Goal: Check status: Check status

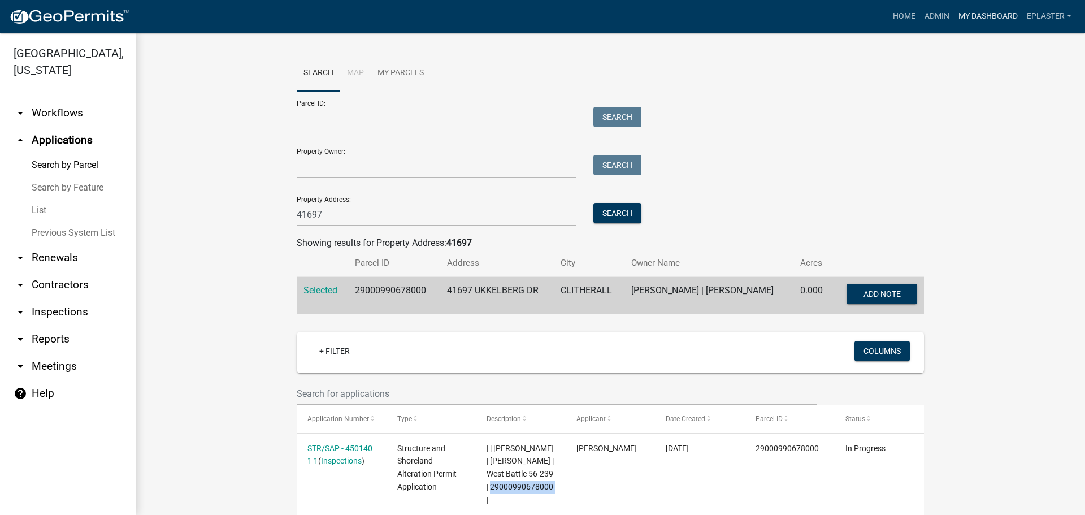
click at [1010, 21] on link "My Dashboard" at bounding box center [988, 16] width 68 height 21
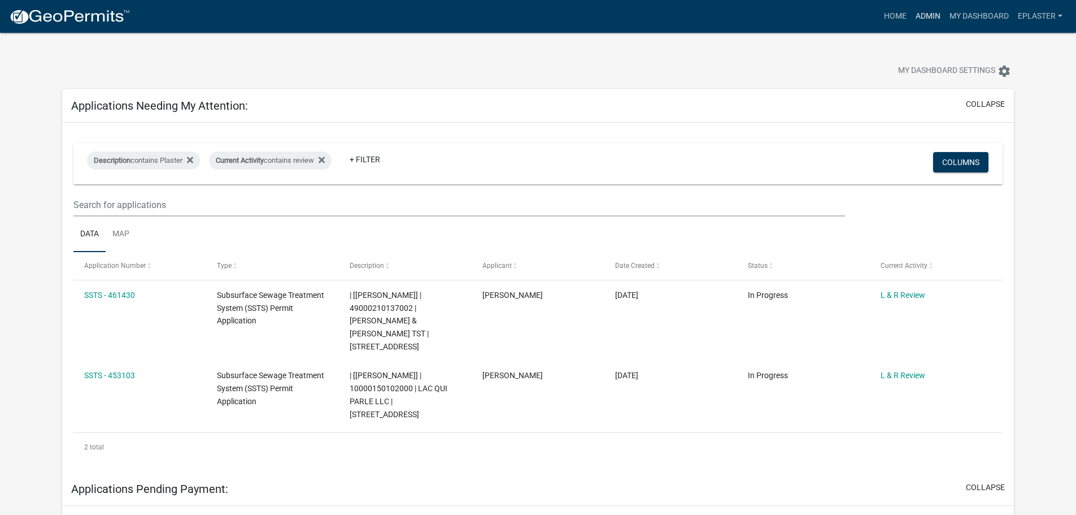
click at [934, 9] on link "Admin" at bounding box center [928, 16] width 34 height 21
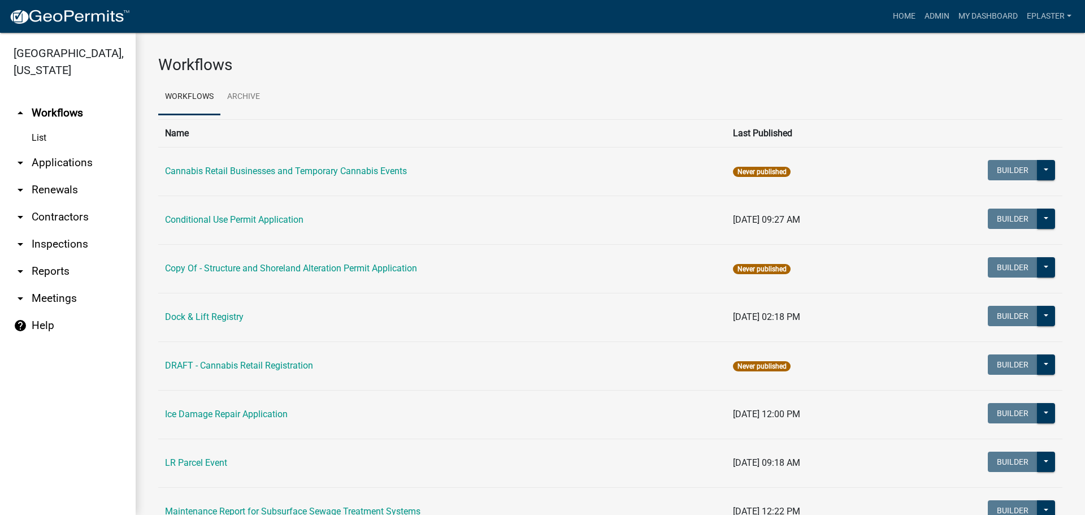
click at [76, 160] on link "arrow_drop_down Applications" at bounding box center [68, 162] width 136 height 27
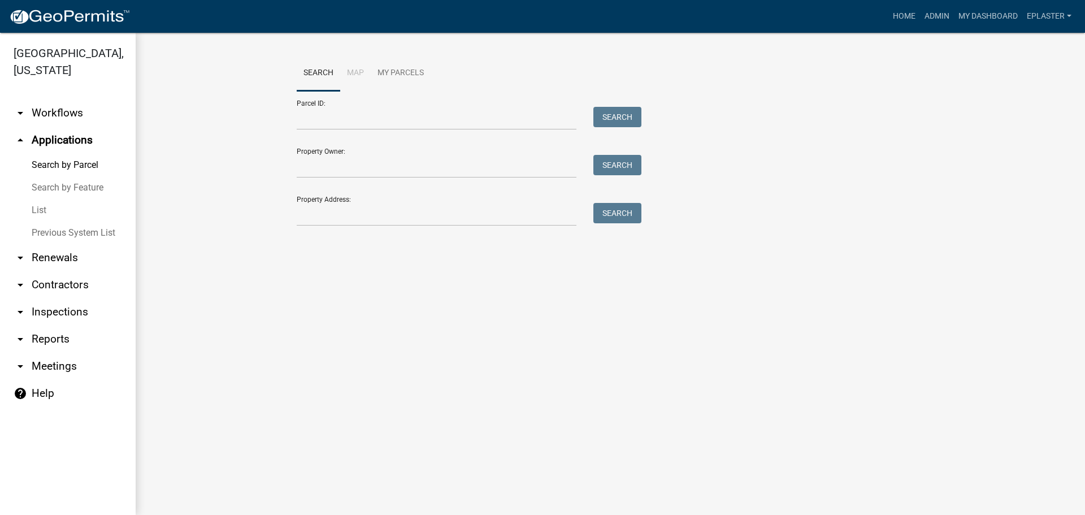
click at [419, 199] on div "Property Address: Search" at bounding box center [466, 206] width 339 height 39
click at [407, 212] on input "Property Address:" at bounding box center [437, 214] width 280 height 23
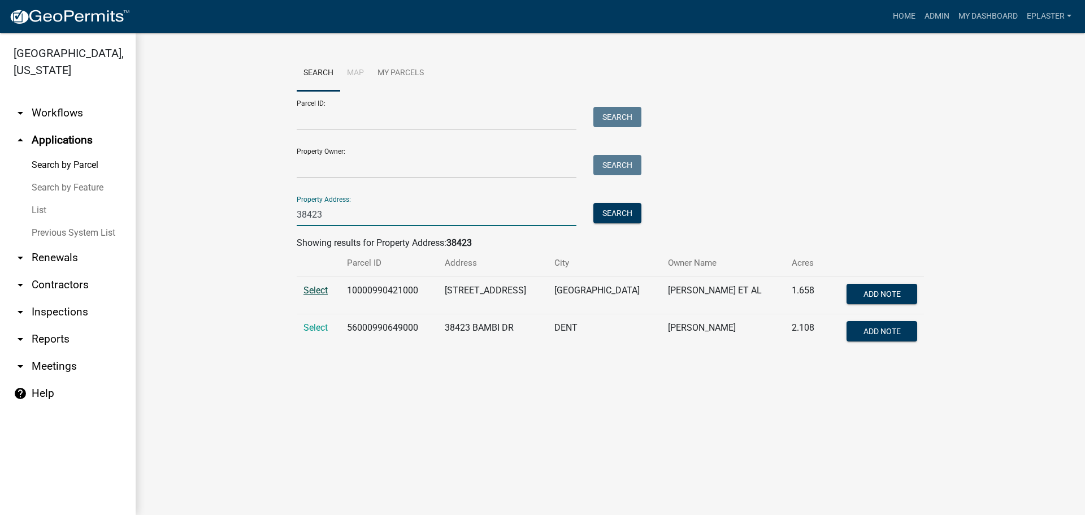
type input "38423"
click at [308, 290] on span "Select" at bounding box center [315, 290] width 24 height 11
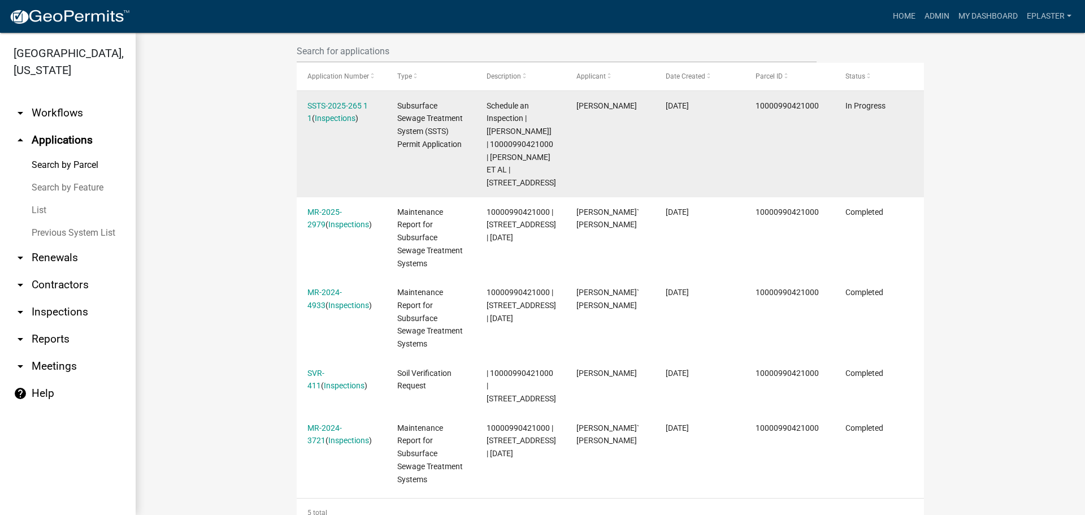
scroll to position [339, 0]
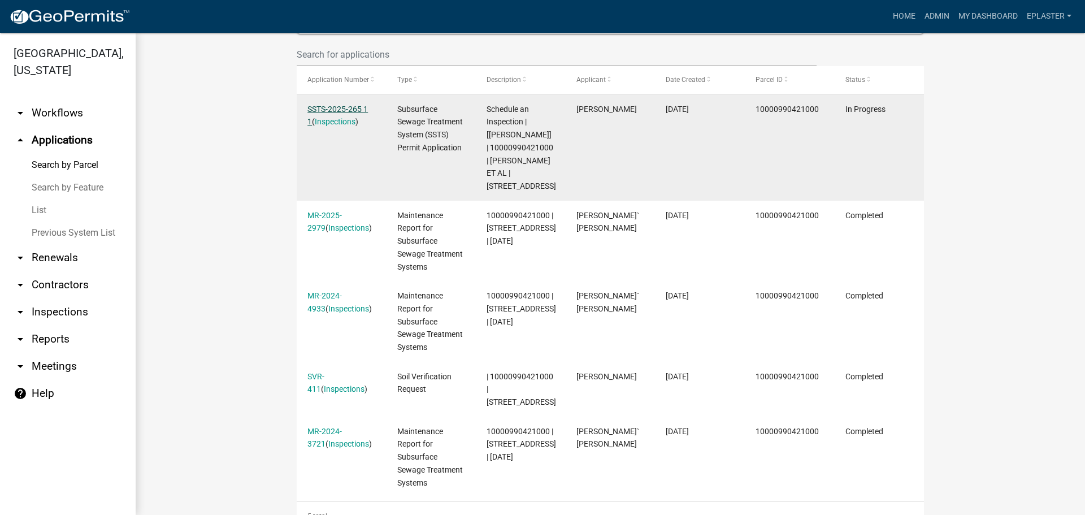
click at [362, 106] on link "SSTS-2025-265 1 1" at bounding box center [337, 116] width 60 height 22
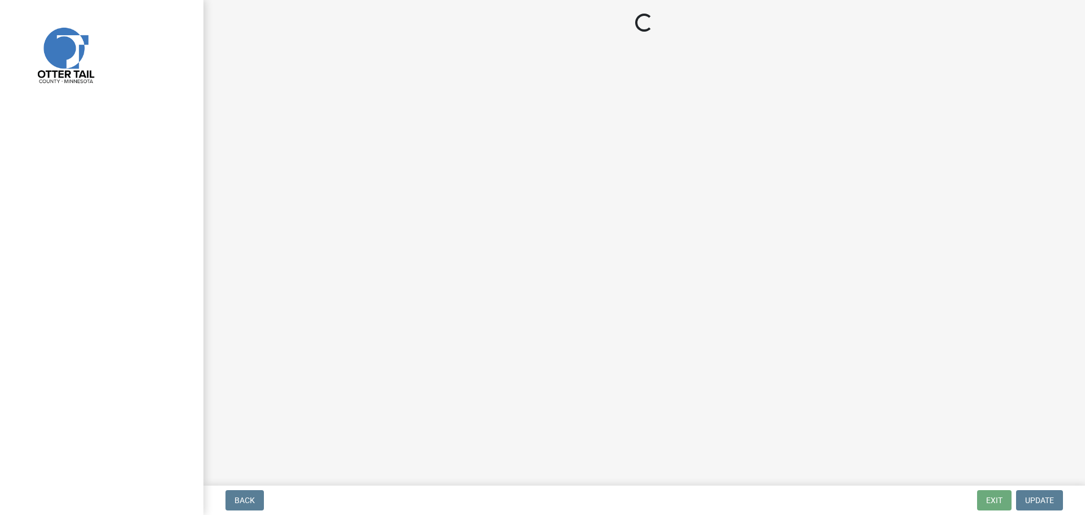
select select "710d5f49-2663-4e73-9718-d0c4e189f5ed"
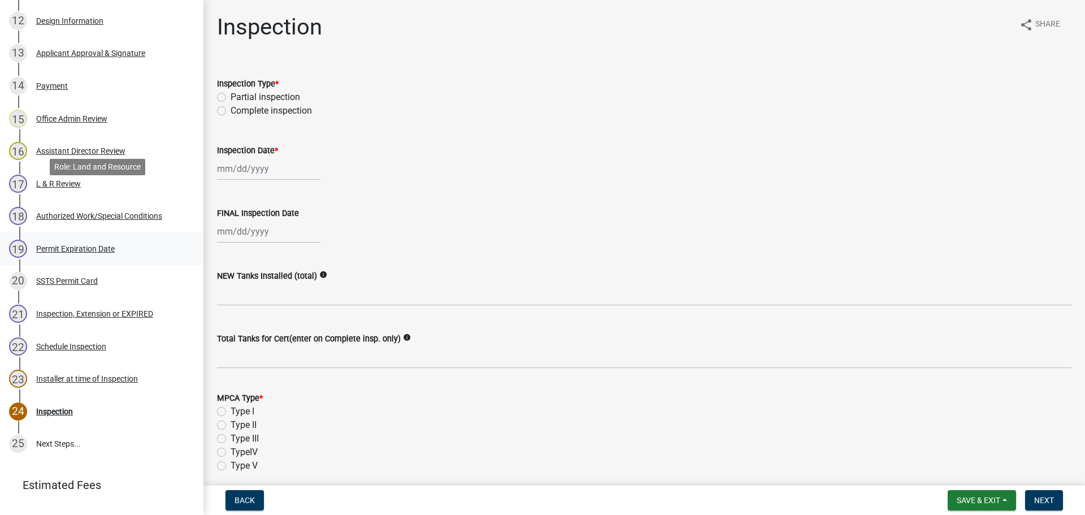
scroll to position [638, 0]
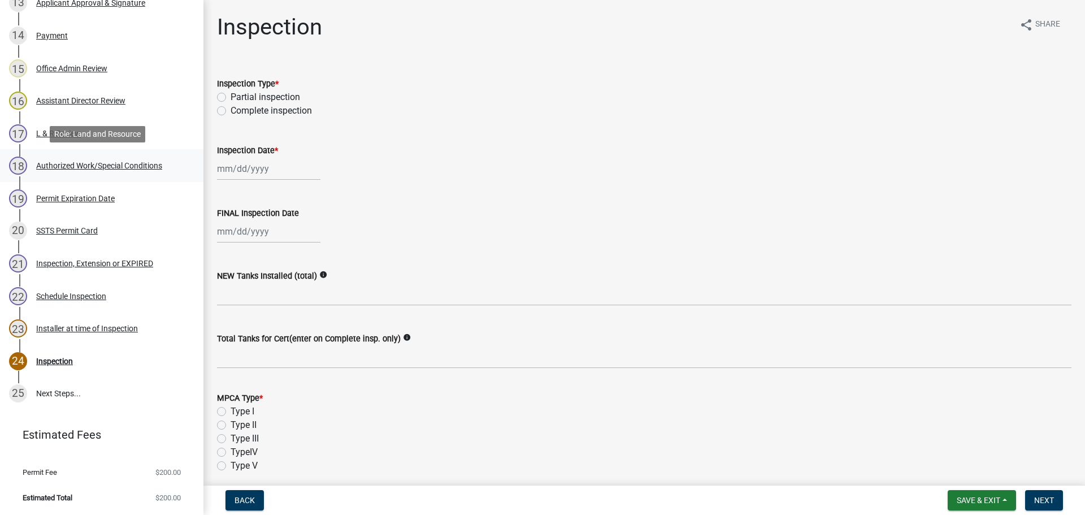
click at [84, 162] on div "Authorized Work/Special Conditions" at bounding box center [99, 166] width 126 height 8
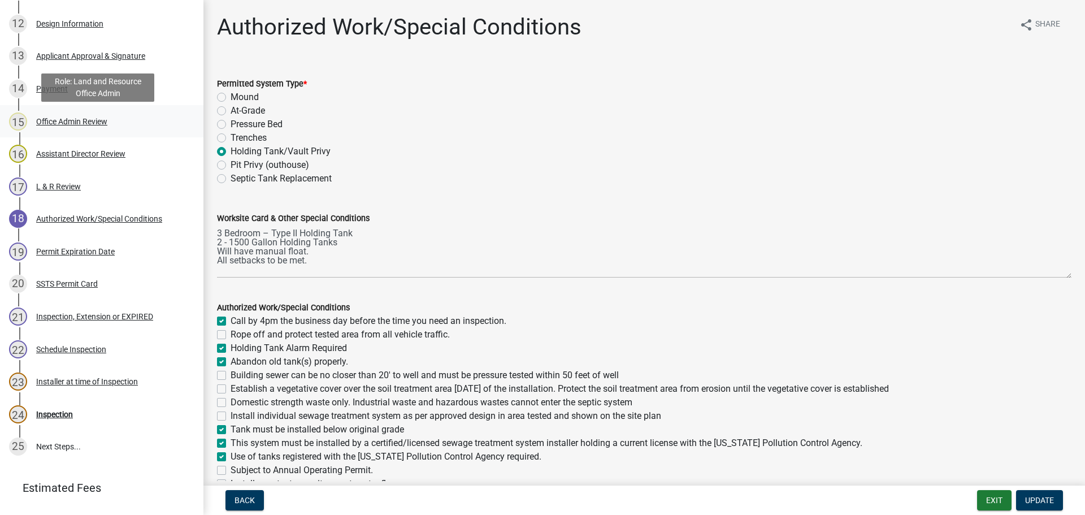
scroll to position [582, 0]
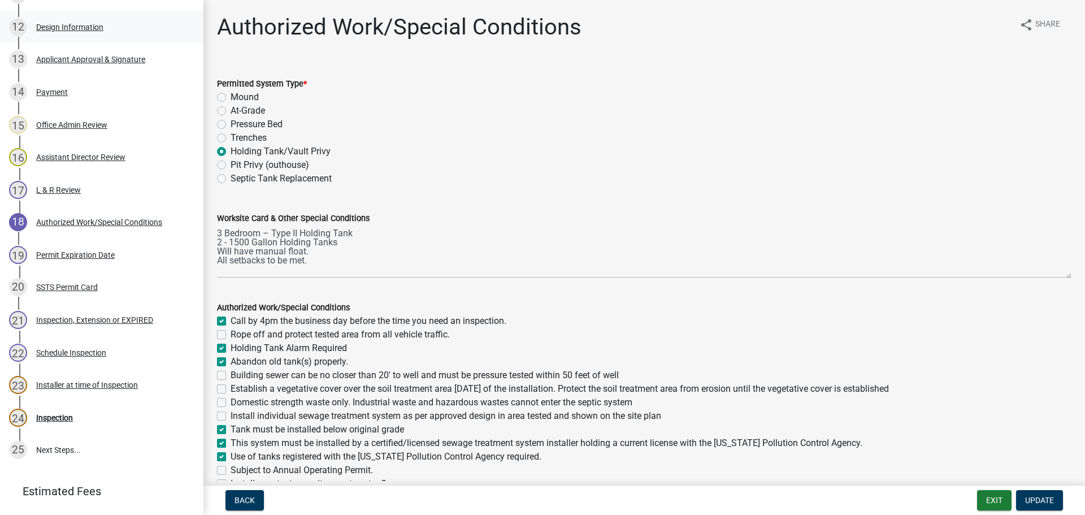
click at [63, 21] on div "12 Design Information" at bounding box center [97, 27] width 176 height 18
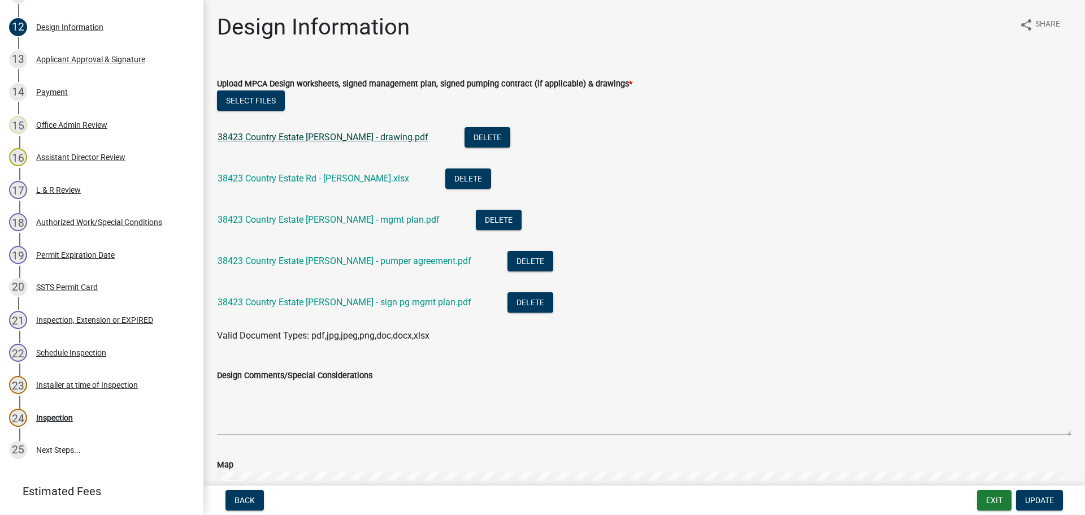
click at [314, 136] on link "38423 Country Estate [PERSON_NAME] - drawing.pdf" at bounding box center [322, 137] width 211 height 11
click at [1012, 506] on form "Exit Update" at bounding box center [1022, 500] width 90 height 20
click at [1002, 500] on button "Exit" at bounding box center [994, 500] width 34 height 20
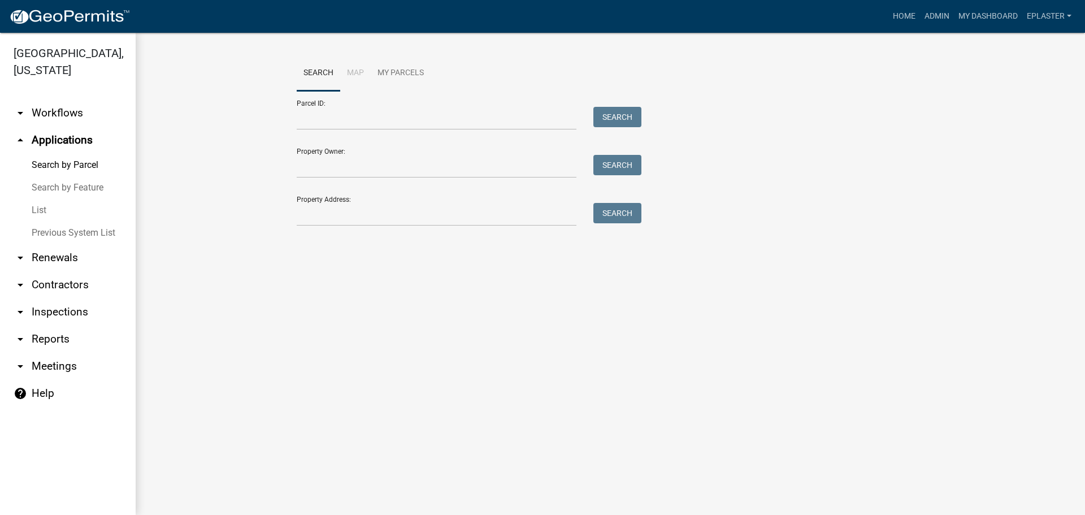
click at [341, 105] on div "Parcel ID: Search" at bounding box center [466, 110] width 339 height 39
click at [333, 121] on input "Parcel ID:" at bounding box center [437, 118] width 280 height 23
paste input "35000990299000"
type input "35000990299000"
click at [606, 121] on button "Search" at bounding box center [617, 117] width 48 height 20
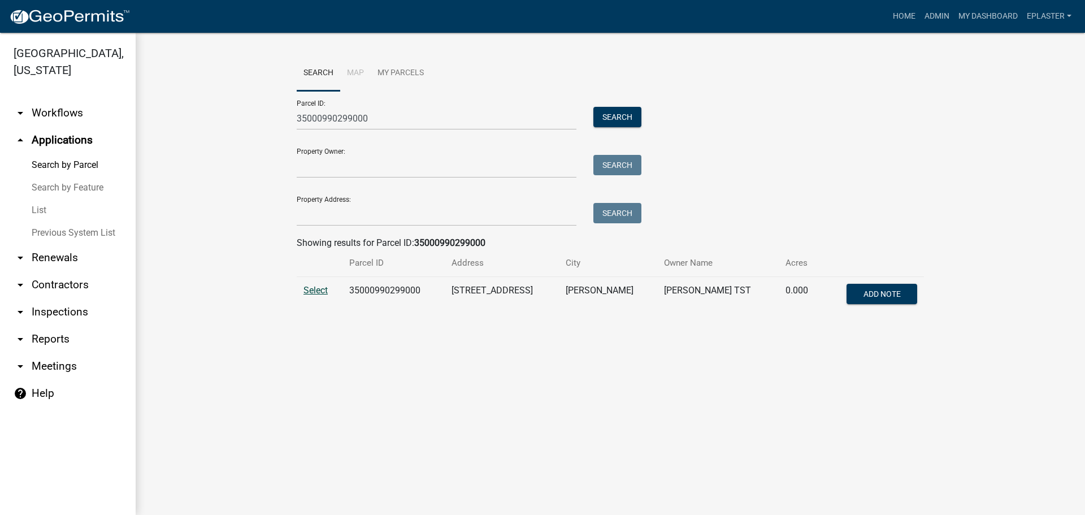
click at [311, 289] on span "Select" at bounding box center [315, 290] width 24 height 11
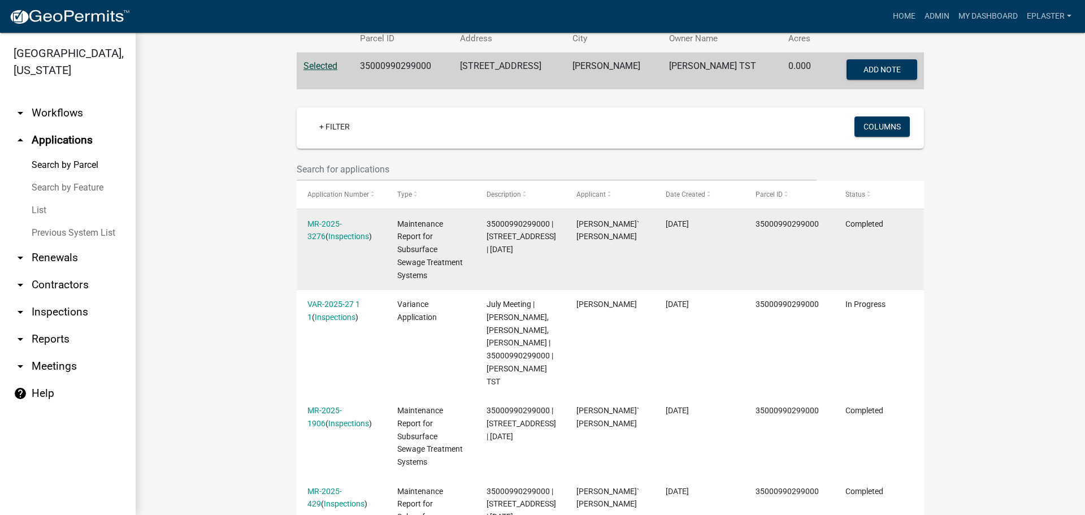
scroll to position [432, 0]
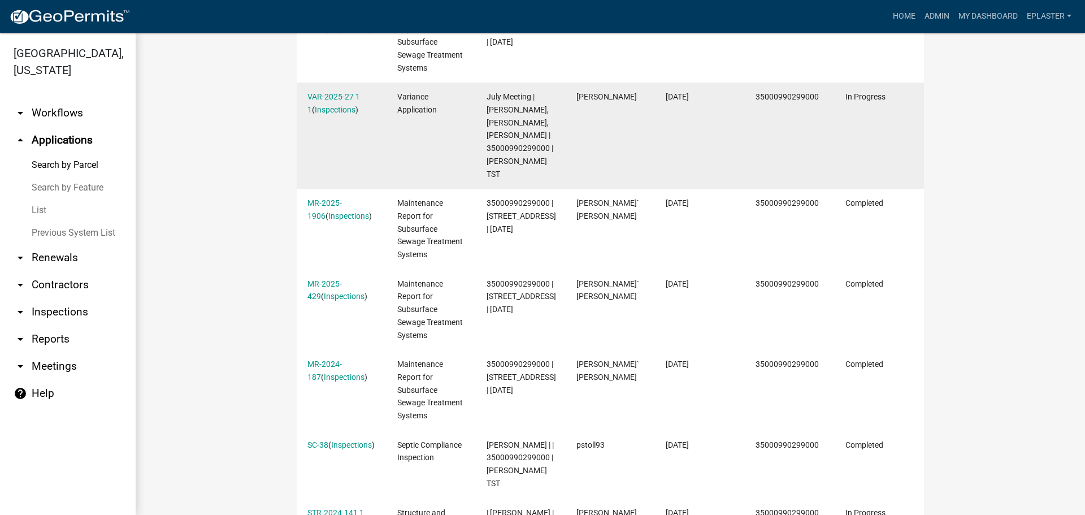
click at [333, 90] on div "VAR-2025-27 1 1 ( Inspections )" at bounding box center [341, 103] width 68 height 26
click at [330, 99] on link "VAR-2025-27 1 1" at bounding box center [333, 103] width 53 height 22
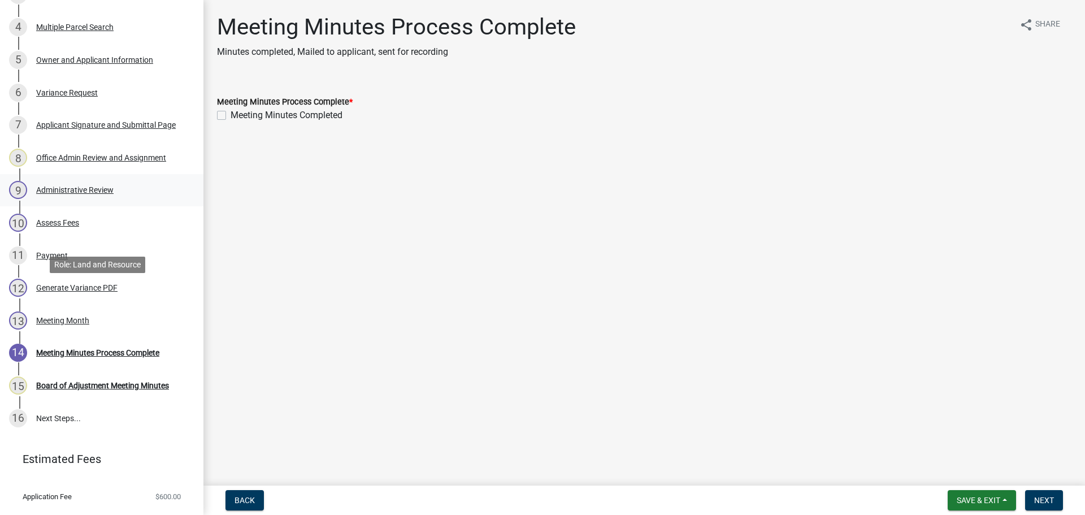
scroll to position [186, 0]
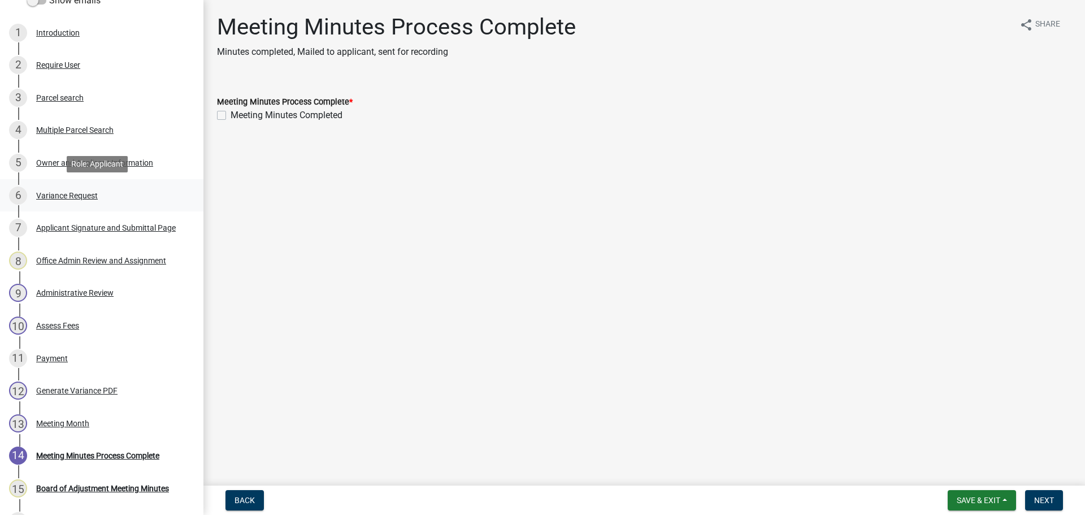
click at [124, 201] on div "6 Variance Request" at bounding box center [97, 195] width 176 height 18
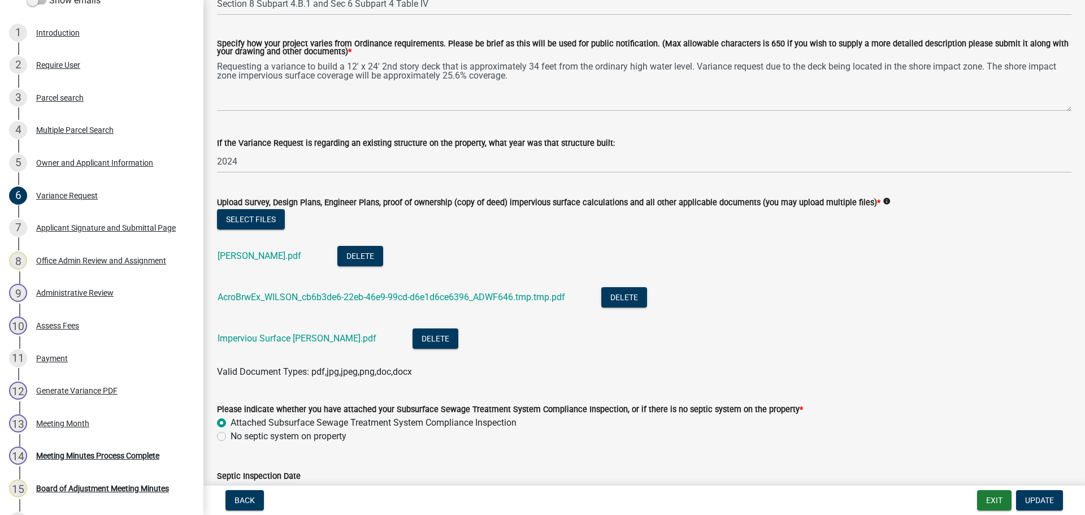
scroll to position [268, 0]
click at [243, 256] on link "[PERSON_NAME].pdf" at bounding box center [259, 254] width 84 height 11
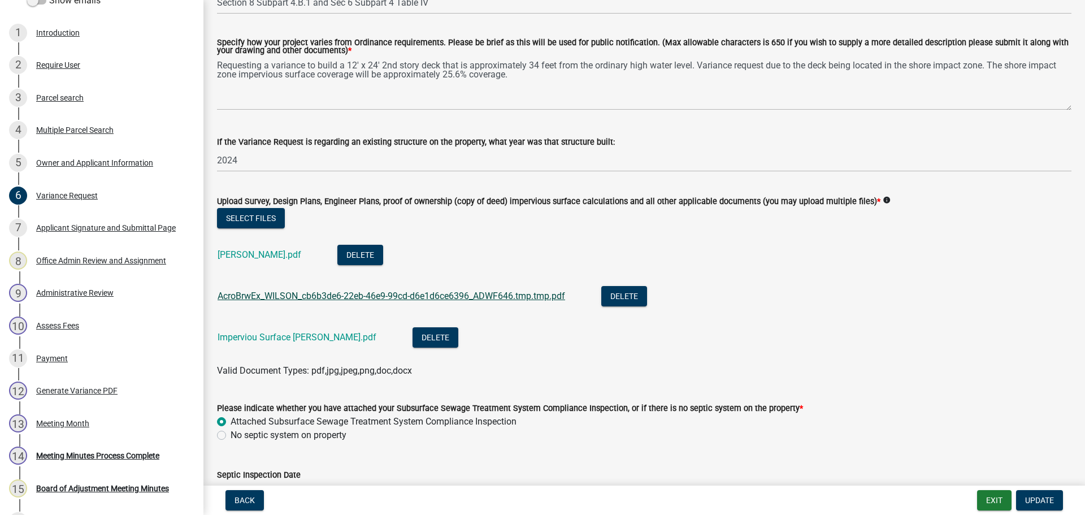
click at [288, 295] on link "AcroBrwEx_WILSON_cb6b3de6-22eb-46e9-99cd-d6e1d6ce6396_ADWF646.tmp.tmp.pdf" at bounding box center [390, 295] width 347 height 11
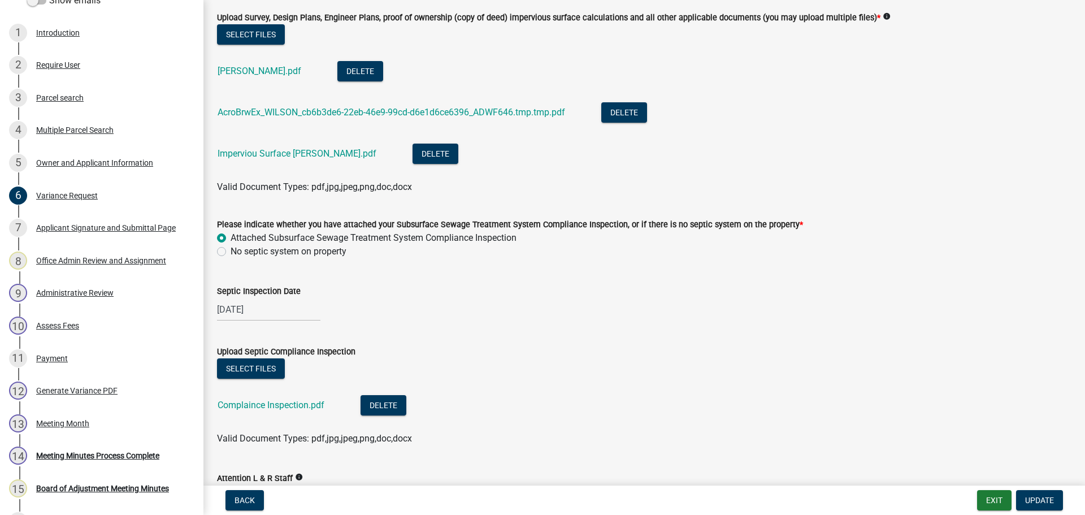
scroll to position [448, 0]
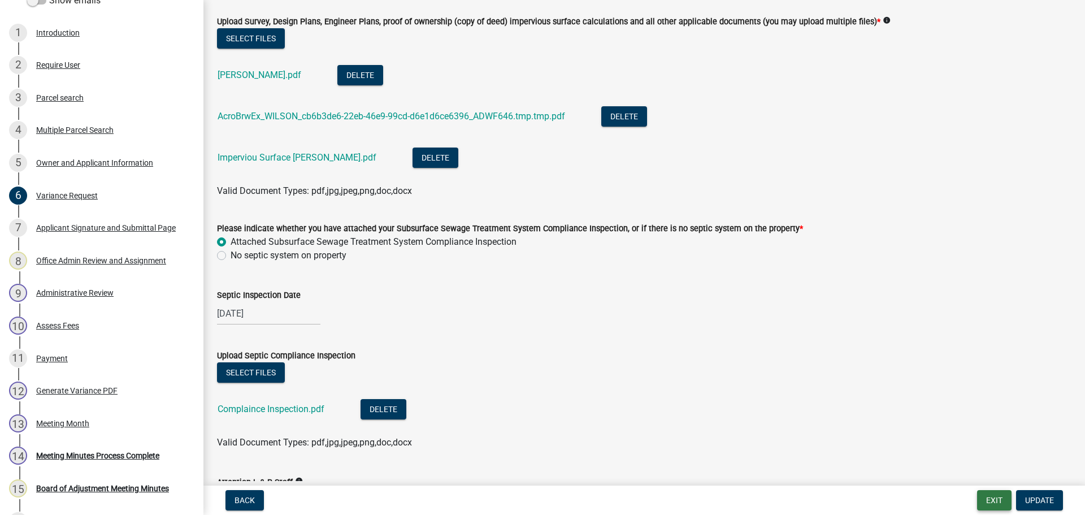
click at [993, 495] on button "Exit" at bounding box center [994, 500] width 34 height 20
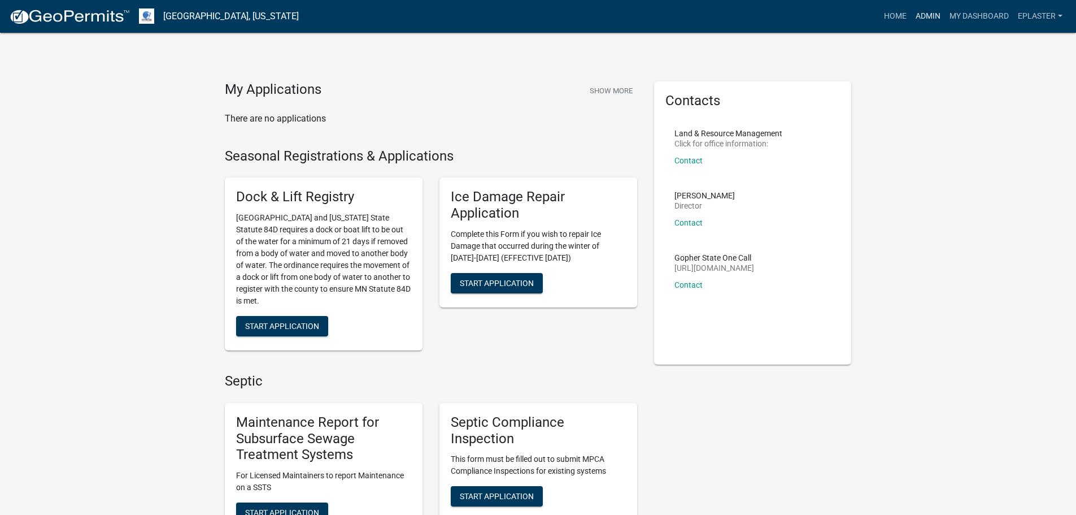
click at [929, 18] on link "Admin" at bounding box center [928, 16] width 34 height 21
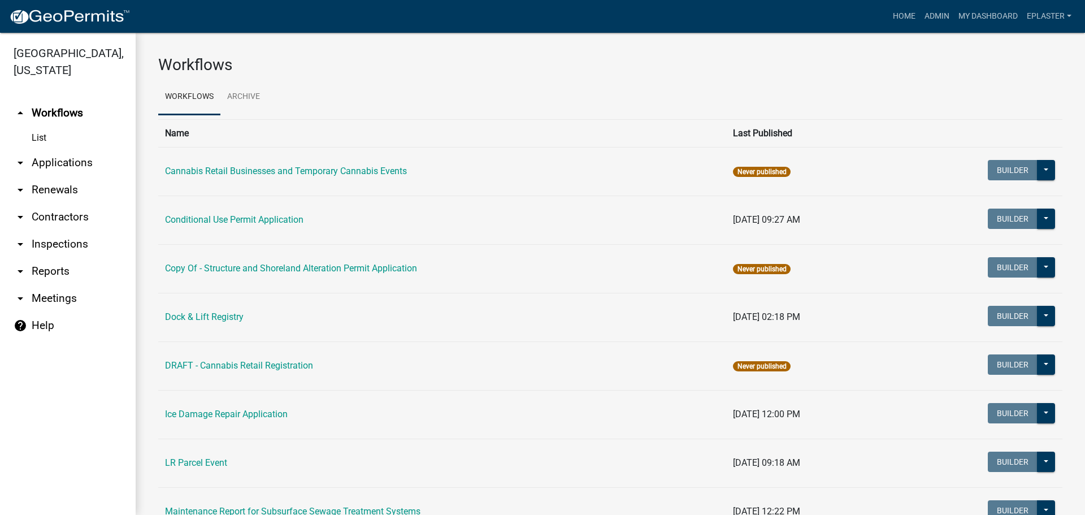
click at [85, 171] on link "arrow_drop_down Applications" at bounding box center [68, 162] width 136 height 27
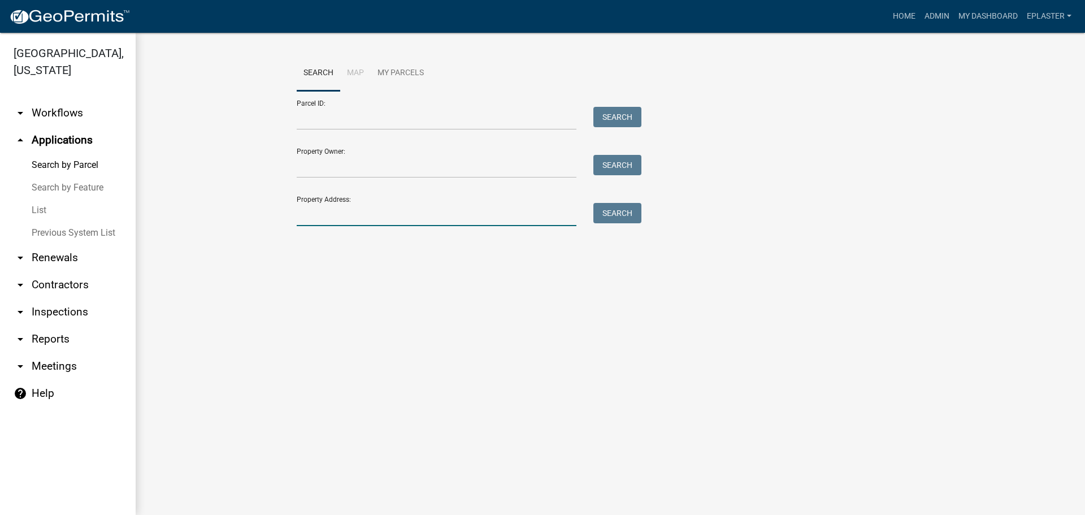
click at [381, 210] on input "Property Address:" at bounding box center [437, 214] width 280 height 23
type input "3"
type input "30543"
click at [616, 201] on div "Property Address: 30543 Search" at bounding box center [466, 206] width 339 height 39
click at [616, 206] on button "Search" at bounding box center [617, 213] width 48 height 20
